Goal: Use online tool/utility: Utilize a website feature to perform a specific function

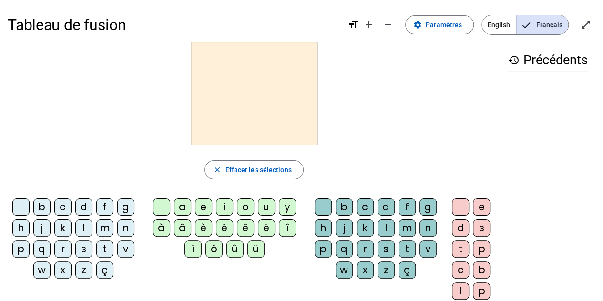
click at [403, 246] on div "t" at bounding box center [406, 248] width 17 height 17
click at [203, 204] on div "e" at bounding box center [203, 206] width 17 height 17
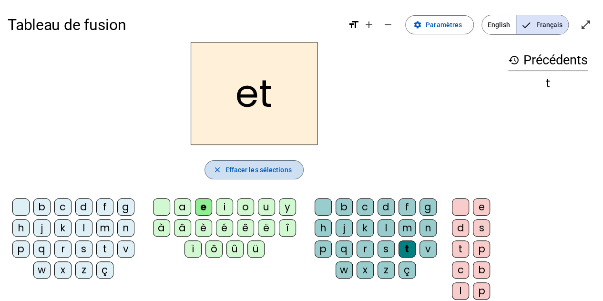
click at [218, 171] on mat-icon "close" at bounding box center [217, 169] width 9 height 9
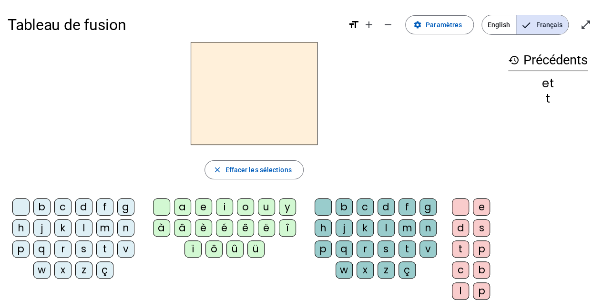
click at [105, 244] on div "t" at bounding box center [104, 248] width 17 height 17
click at [199, 203] on div "e" at bounding box center [203, 206] width 17 height 17
click at [88, 202] on div "d" at bounding box center [83, 206] width 17 height 17
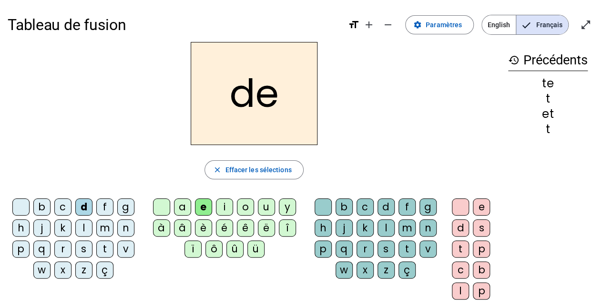
click at [106, 225] on div "m" at bounding box center [104, 227] width 17 height 17
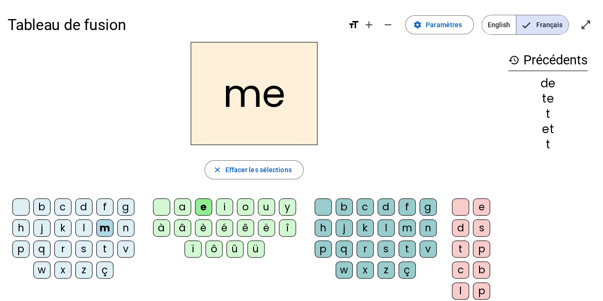
click at [181, 205] on div "a" at bounding box center [182, 206] width 17 height 17
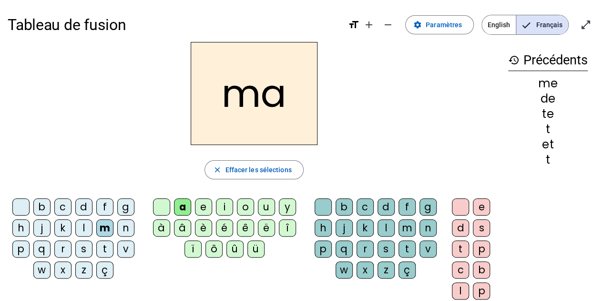
click at [384, 222] on div "l" at bounding box center [385, 227] width 17 height 17
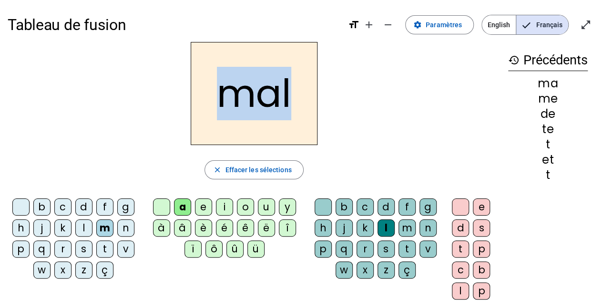
drag, startPoint x: 233, startPoint y: 103, endPoint x: 295, endPoint y: 95, distance: 62.5
click at [295, 95] on h2 "mal" at bounding box center [254, 93] width 127 height 103
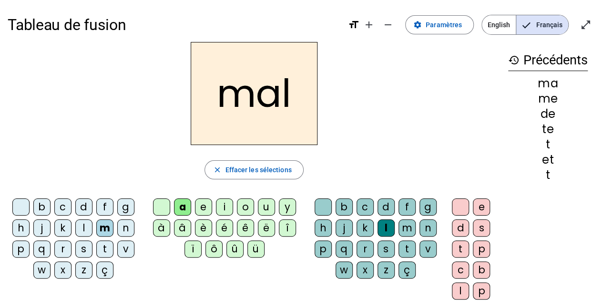
click at [227, 205] on div "i" at bounding box center [224, 206] width 17 height 17
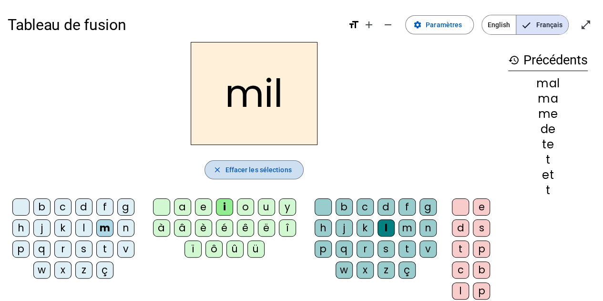
click at [250, 168] on span "Effacer les sélections" at bounding box center [258, 169] width 66 height 11
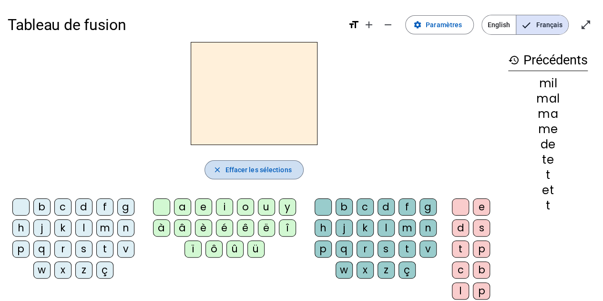
click at [262, 165] on span "Effacer les sélections" at bounding box center [258, 169] width 66 height 11
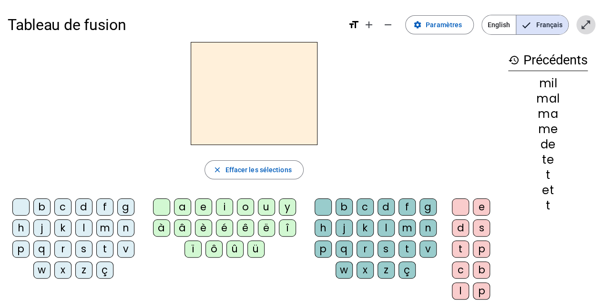
click at [587, 24] on mat-icon "open_in_full" at bounding box center [585, 24] width 11 height 11
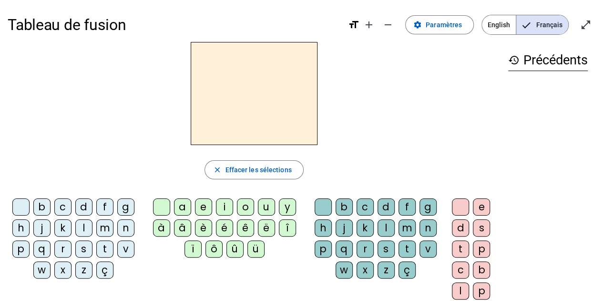
click at [102, 246] on div "t" at bounding box center [104, 248] width 17 height 17
click at [201, 206] on div "e" at bounding box center [203, 206] width 17 height 17
click at [88, 201] on div "d" at bounding box center [83, 206] width 17 height 17
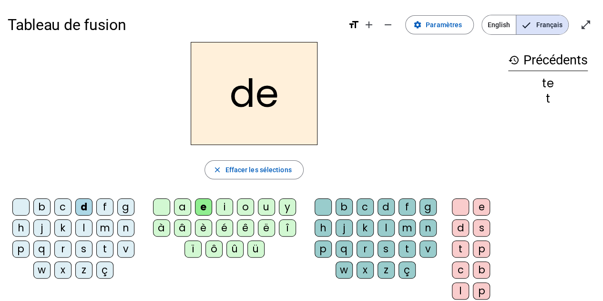
click at [105, 224] on div "m" at bounding box center [104, 227] width 17 height 17
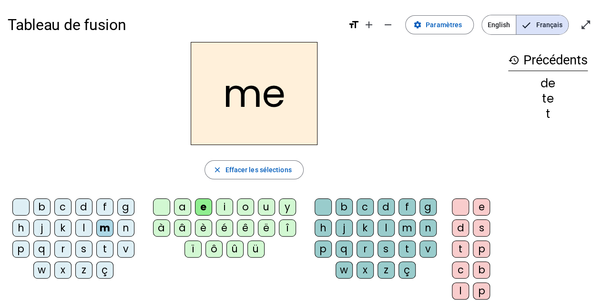
click at [186, 204] on div "a" at bounding box center [182, 206] width 17 height 17
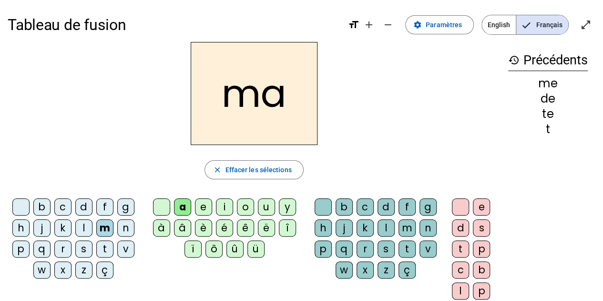
click at [378, 228] on div "l" at bounding box center [385, 227] width 17 height 17
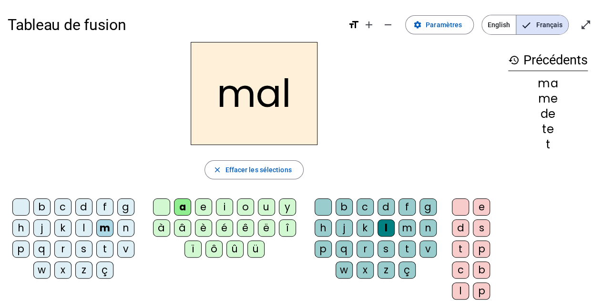
click at [223, 208] on div "i" at bounding box center [224, 206] width 17 height 17
